Goal: Understand process/instructions: Learn how to perform a task or action

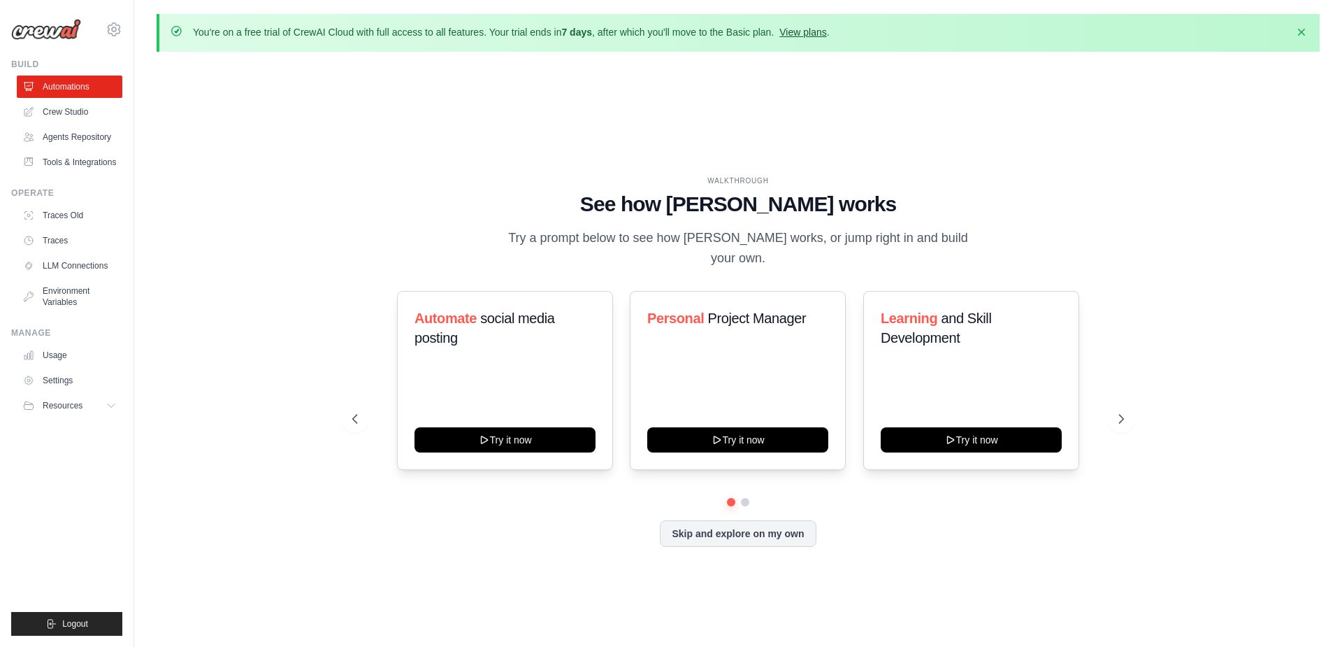
click at [823, 31] on link "View plans" at bounding box center [802, 32] width 47 height 11
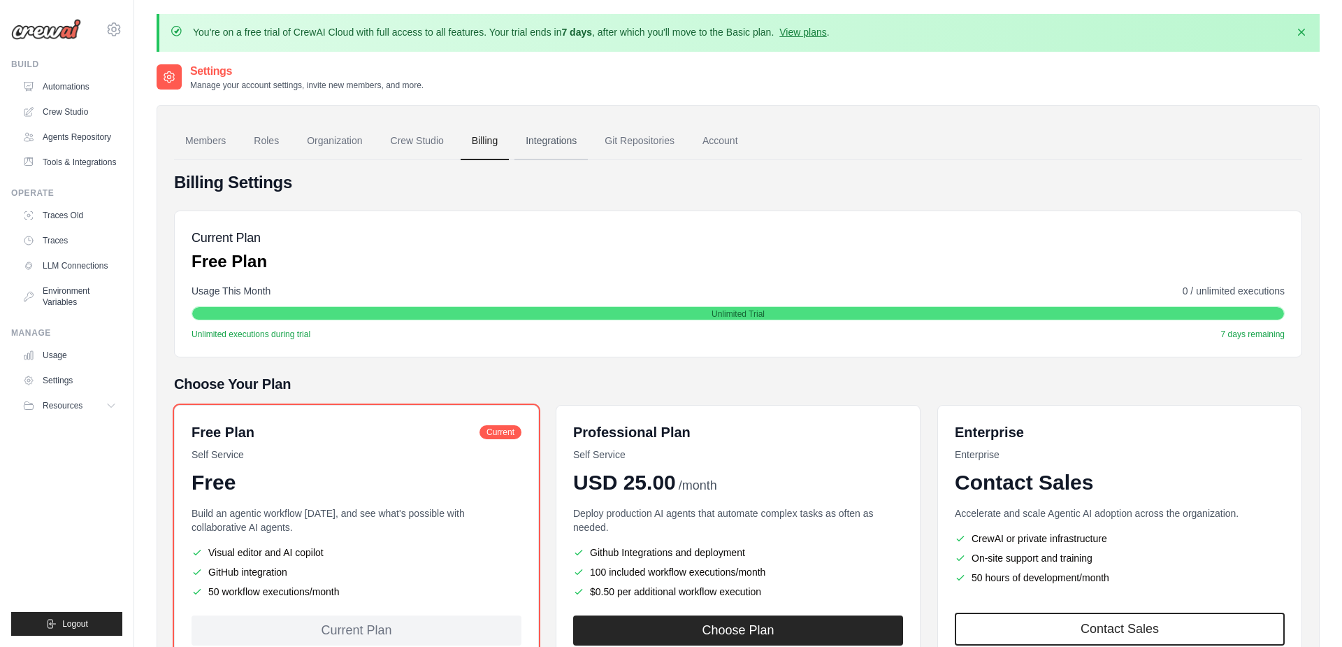
scroll to position [106, 0]
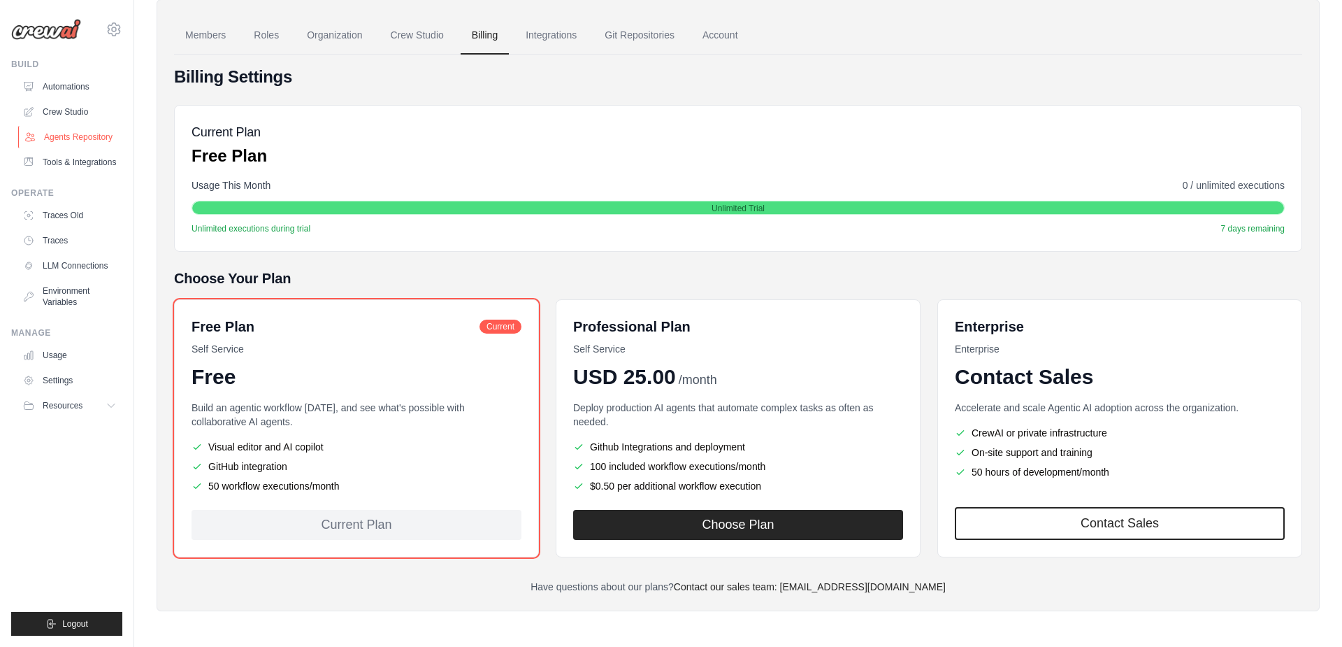
click at [71, 137] on link "Agents Repository" at bounding box center [71, 137] width 106 height 22
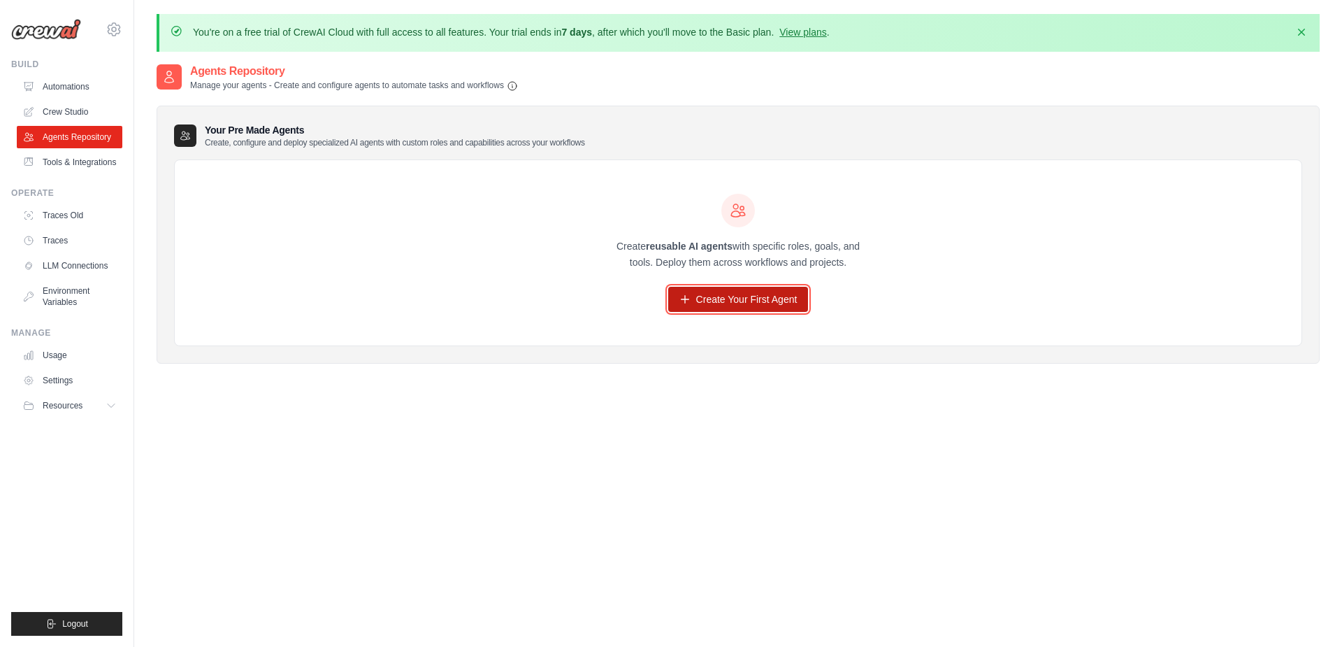
click at [704, 300] on link "Create Your First Agent" at bounding box center [738, 299] width 141 height 25
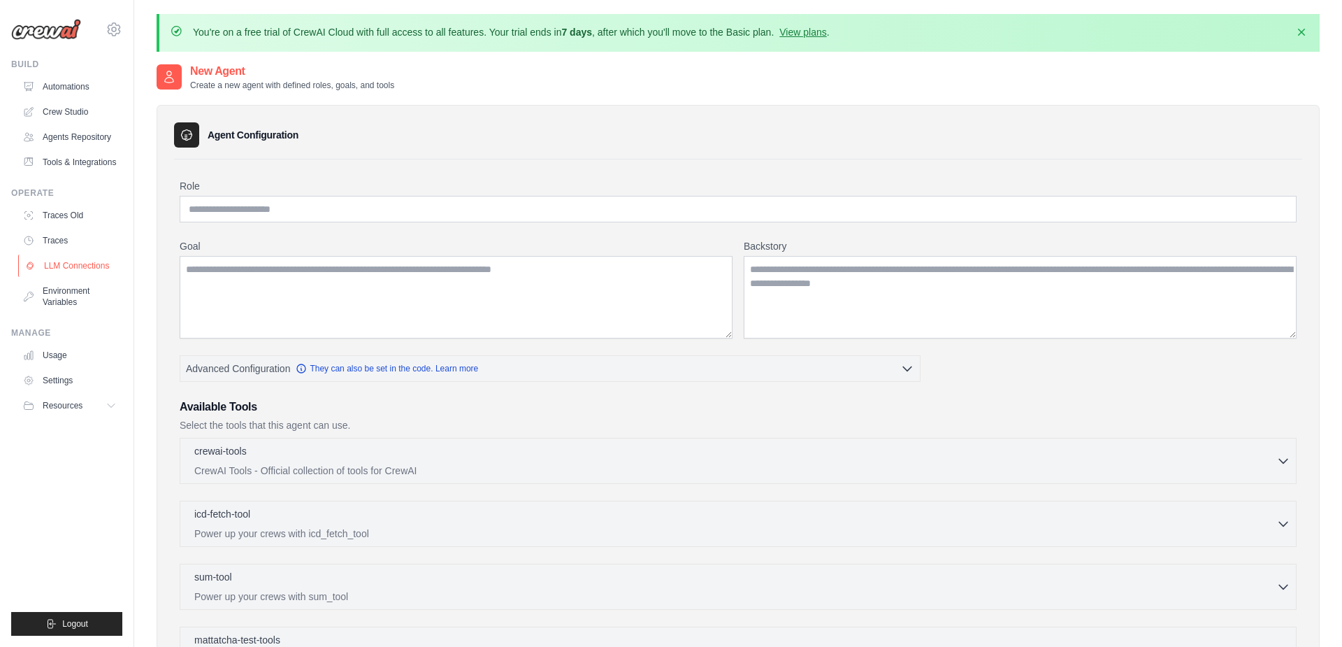
click at [95, 277] on link "LLM Connections" at bounding box center [71, 265] width 106 height 22
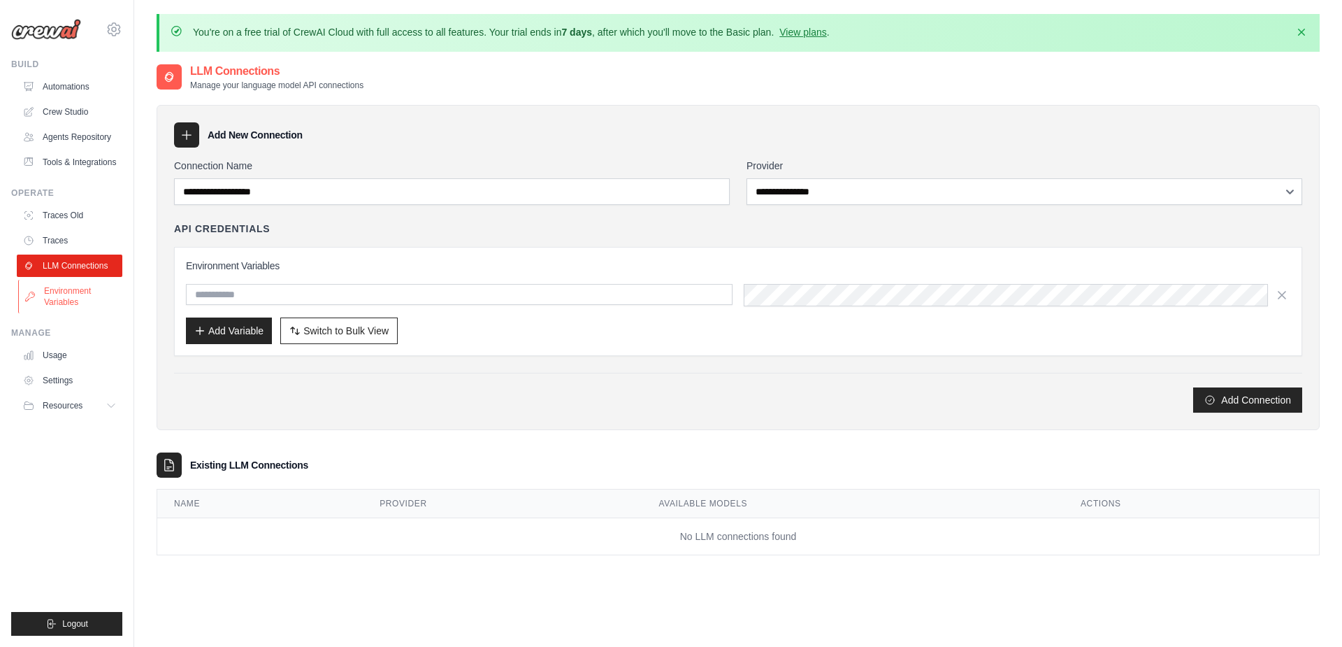
click at [58, 302] on link "Environment Variables" at bounding box center [71, 297] width 106 height 34
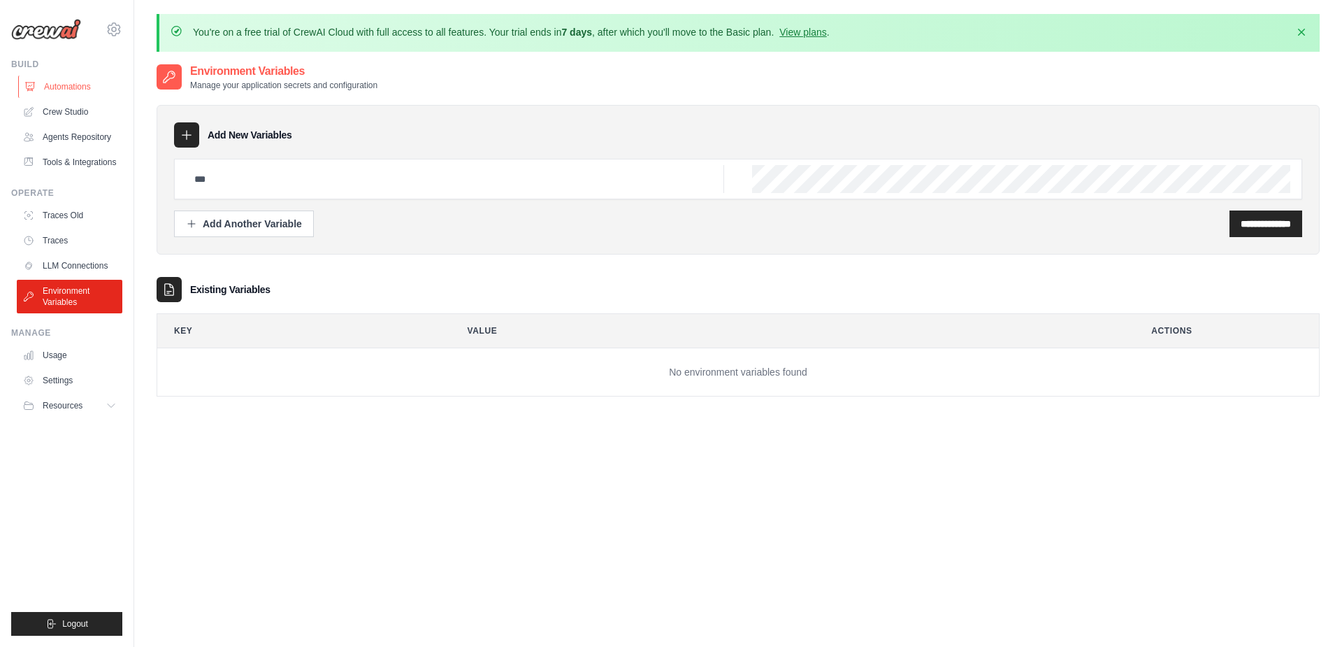
click at [80, 83] on link "Automations" at bounding box center [71, 86] width 106 height 22
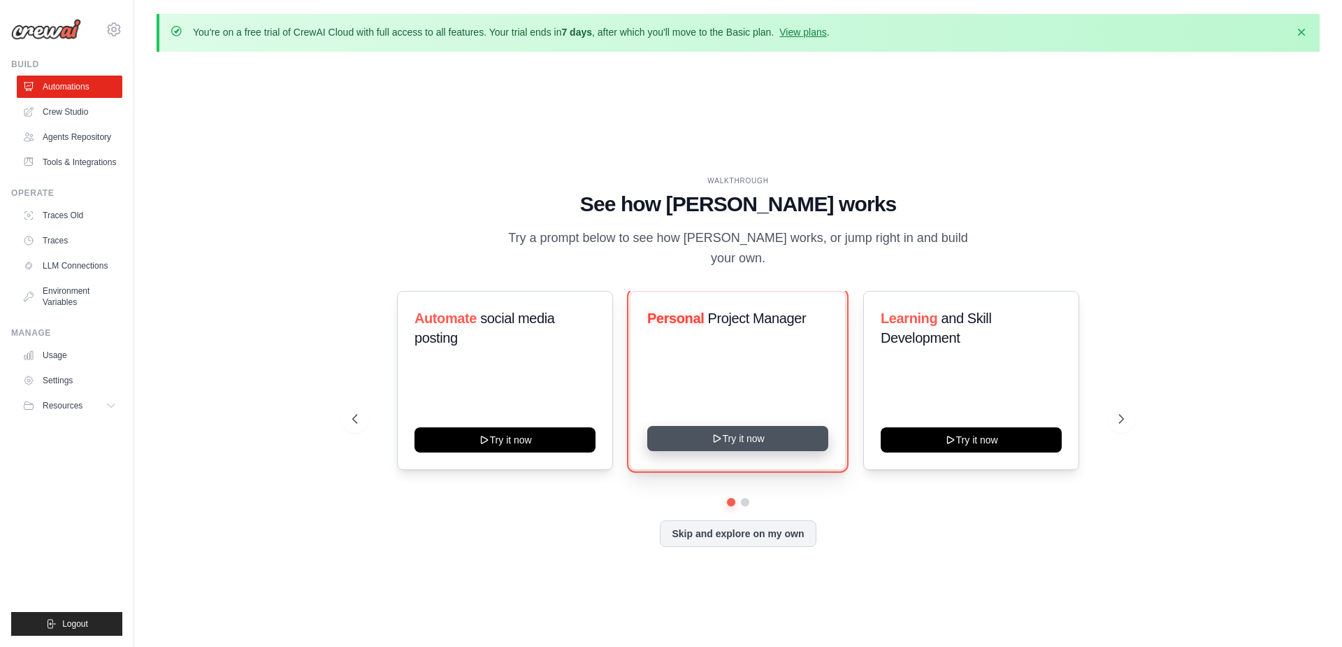
click at [704, 433] on button "Try it now" at bounding box center [737, 438] width 181 height 25
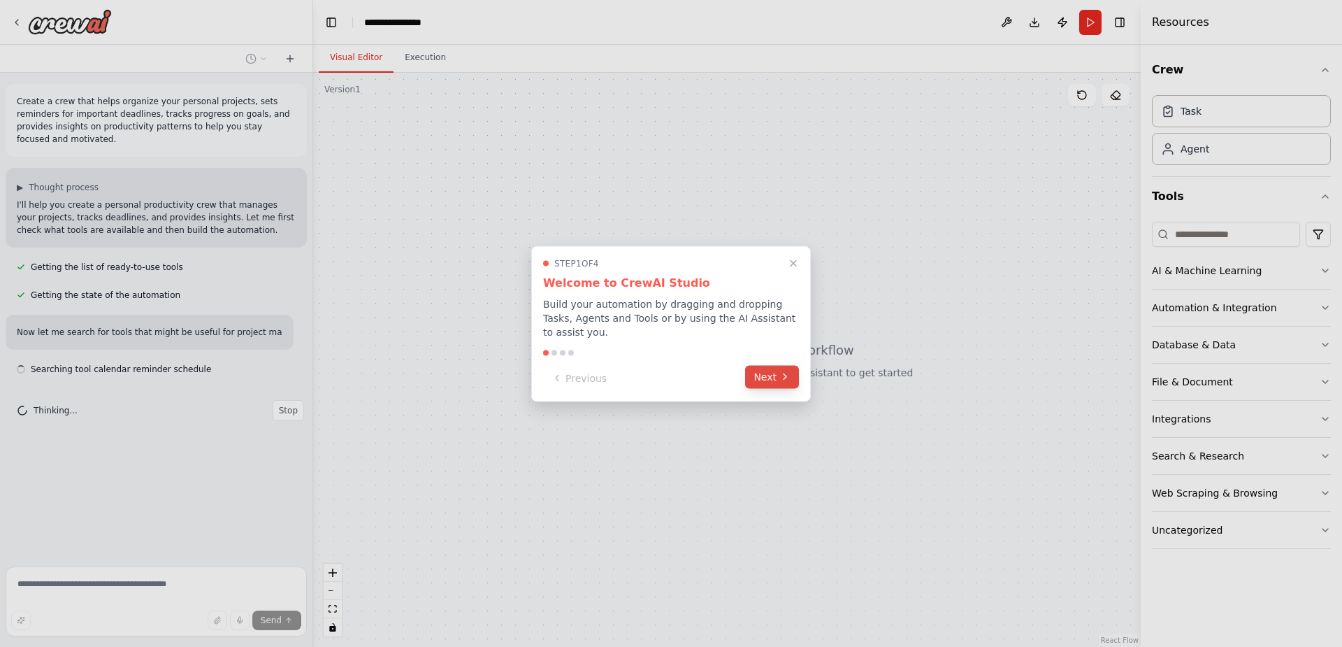
click at [775, 373] on button "Next" at bounding box center [772, 376] width 54 height 23
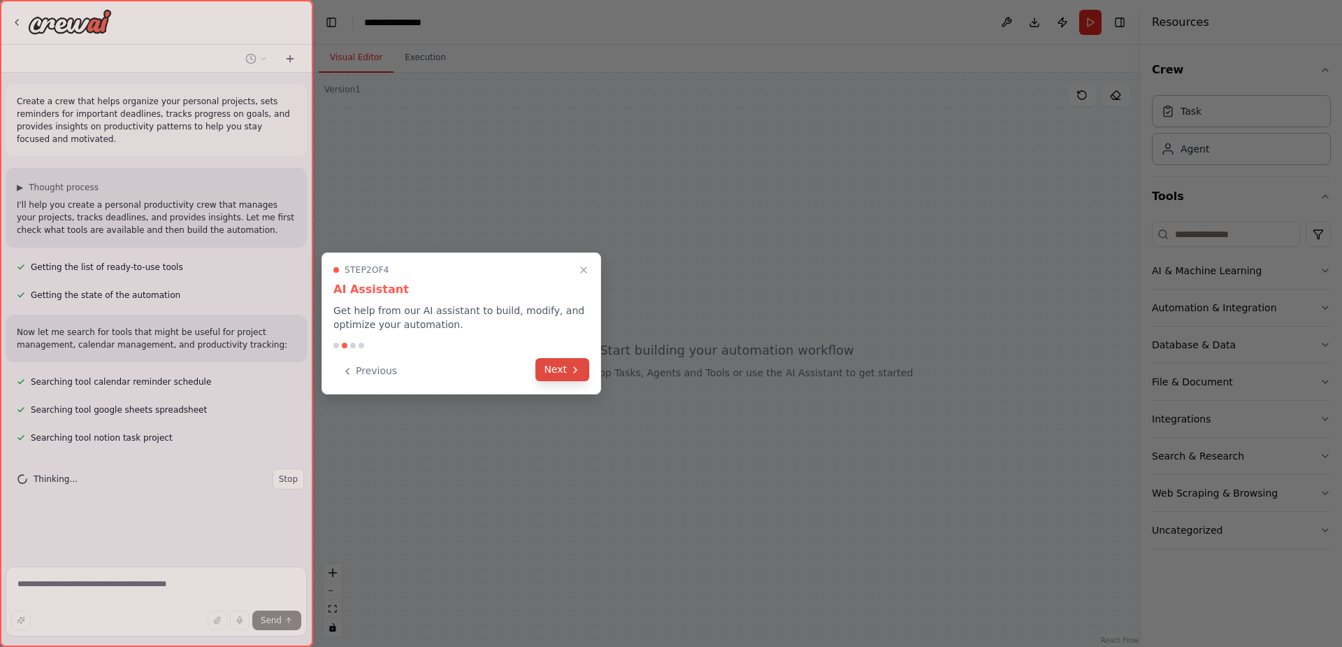
click at [560, 375] on button "Next" at bounding box center [562, 369] width 54 height 23
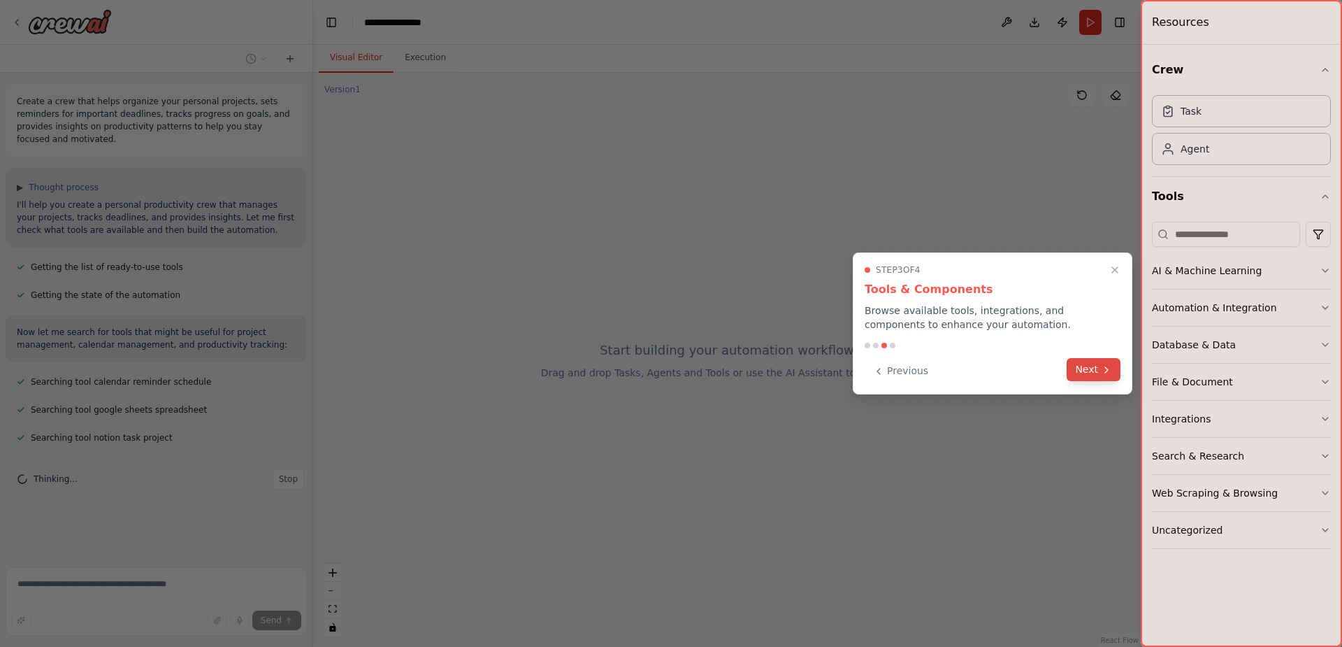
click at [1084, 370] on button "Next" at bounding box center [1094, 369] width 54 height 23
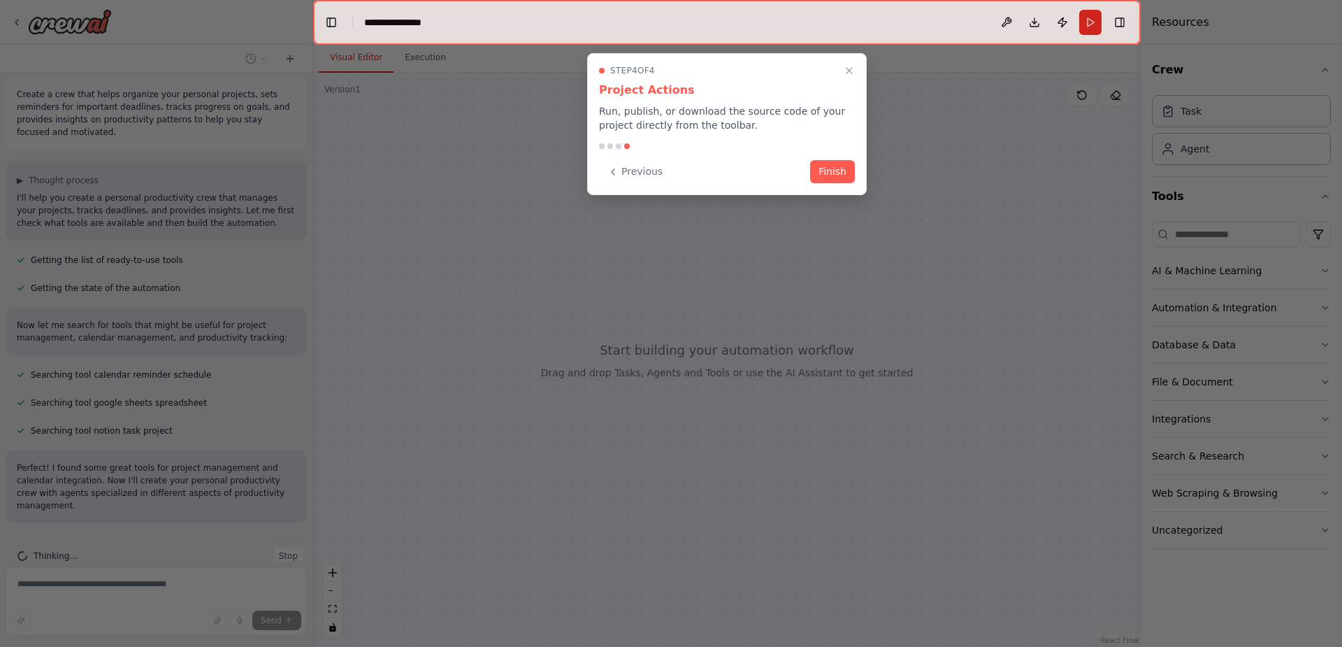
scroll to position [81, 0]
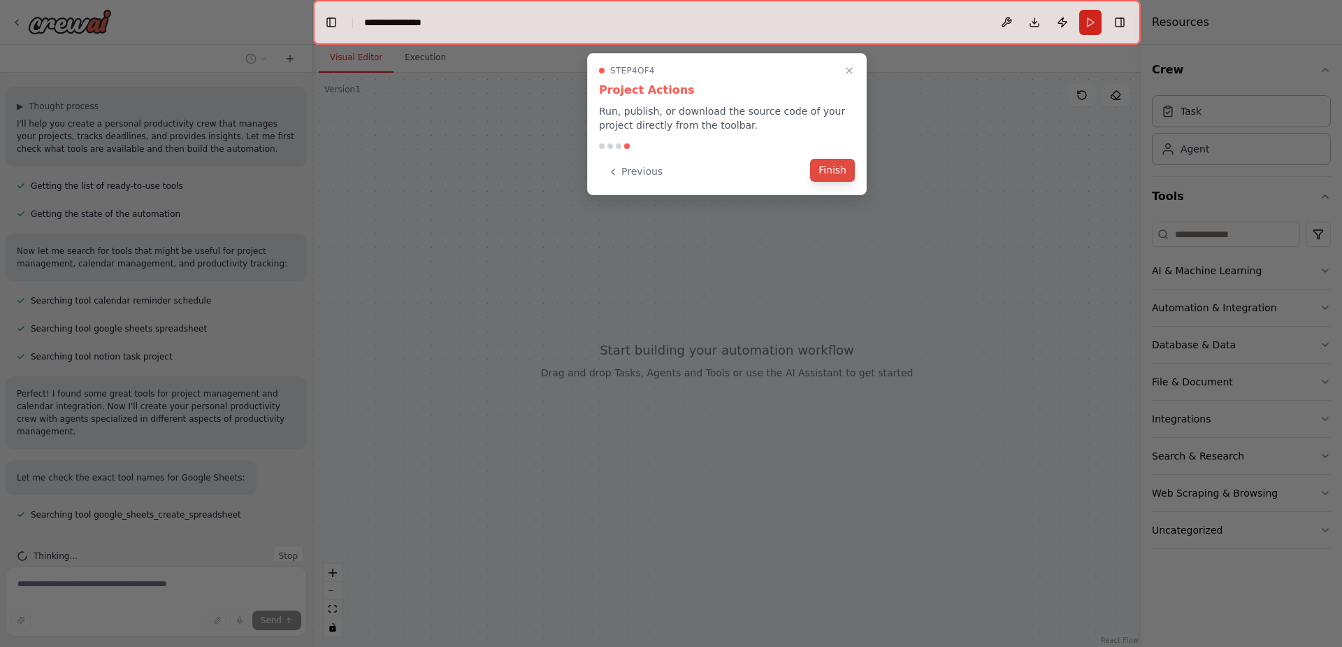
click at [828, 175] on button "Finish" at bounding box center [832, 170] width 45 height 23
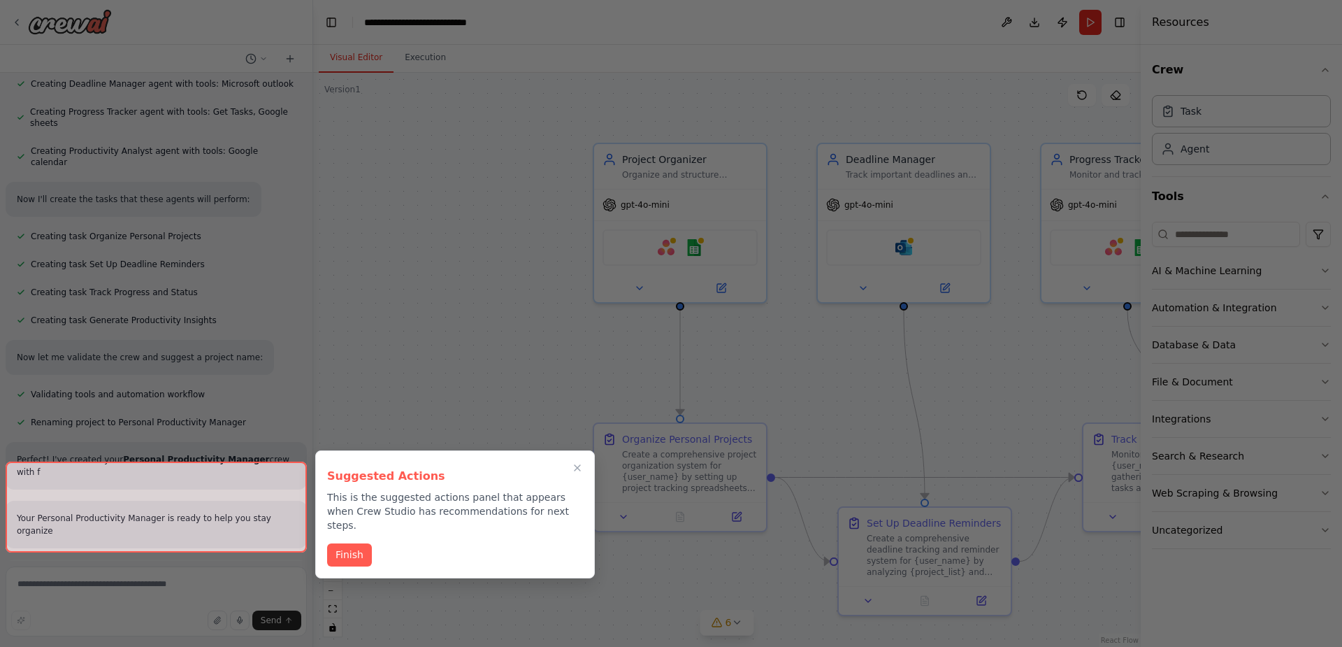
scroll to position [650, 0]
